Goal: Obtain resource: Obtain resource

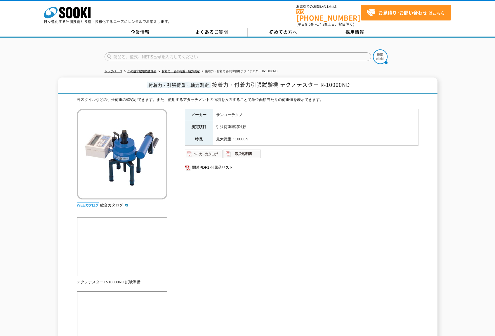
click at [202, 153] on img at bounding box center [204, 153] width 38 height 9
drag, startPoint x: 227, startPoint y: 198, endPoint x: 157, endPoint y: 163, distance: 78.7
click at [225, 197] on div "メーカー サンコーテクノ 測定項目 引張荷重確認試験 特長 最大荷重：10000N 関連PDF1 付属品リスト" at bounding box center [302, 172] width 234 height 126
click at [245, 222] on div "メーカー サンコーテクノ 測定項目 引張荷重確認試験 特長 最大荷重：10000N 関連PDF1 付属品リスト" at bounding box center [302, 172] width 234 height 126
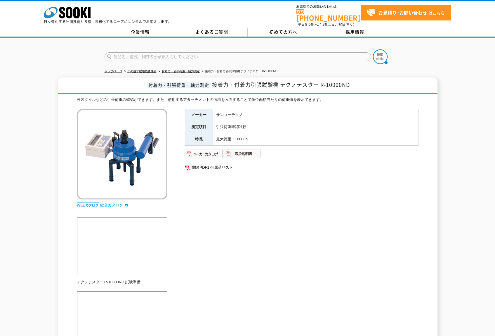
click at [110, 203] on link "総合カタログ" at bounding box center [114, 205] width 29 height 4
click at [35, 176] on div "付着力・引張荷重・軸力測定 接着力・付着力引張試験機 テクノテスター R-10000ND 外装タイルなどの引張荷重の確認ができます。また、使用するアタッチメン…" at bounding box center [247, 255] width 495 height 357
click at [242, 212] on div "メーカー サンコーテクノ 測定項目 引張荷重確認試験 特長 最大荷重：10000N 関連PDF1 付属品リスト" at bounding box center [302, 172] width 234 height 126
click at [207, 149] on img at bounding box center [204, 153] width 38 height 9
